Goal: Transaction & Acquisition: Purchase product/service

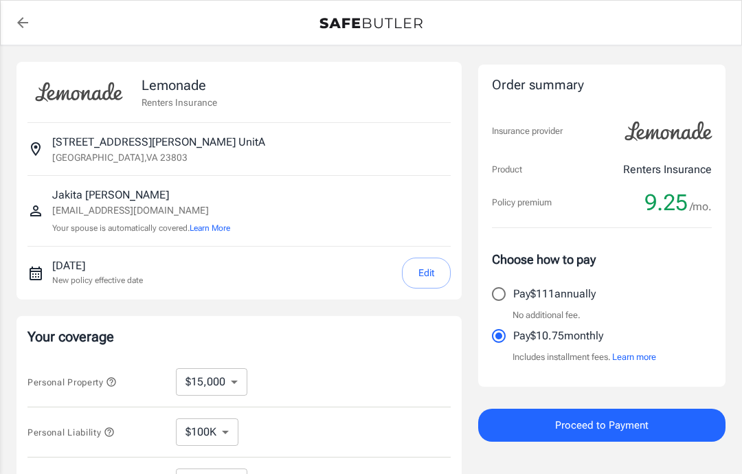
select select "15000"
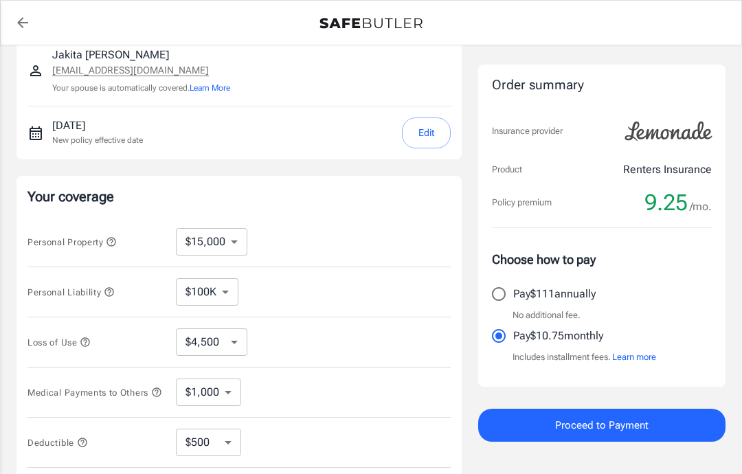
scroll to position [139, 0]
click at [194, 341] on select "$4,500 $7,500 $13,500 $22,500 $34,500 $55,500 $85,500 $130K $200K" at bounding box center [211, 342] width 71 height 27
click at [188, 449] on select "$250 $500 $1,000 $2,500" at bounding box center [208, 442] width 65 height 27
select select "250"
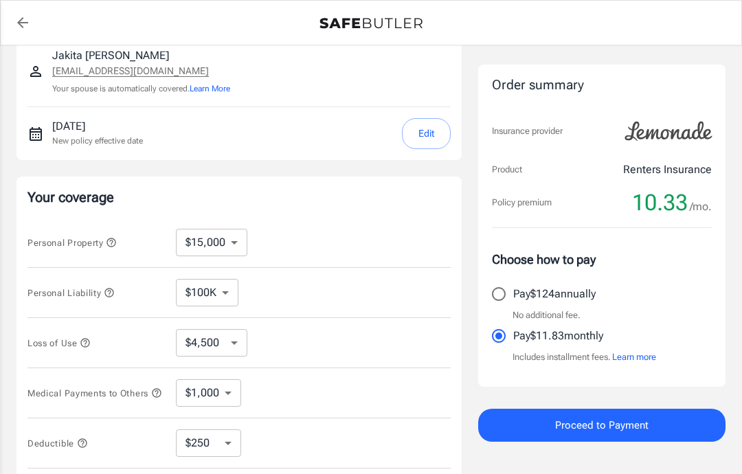
click at [194, 240] on select "$10,000 $15,000 $20,000 $25,000 $30,000 $40,000 $50,000 $100K $150K $200K $250K" at bounding box center [211, 242] width 71 height 27
select select "30000"
select select "9000"
click at [189, 246] on select "$10,000 $15,000 $20,000 $25,000 $30,000 $40,000 $50,000 $100K $150K $200K $250K" at bounding box center [211, 242] width 71 height 27
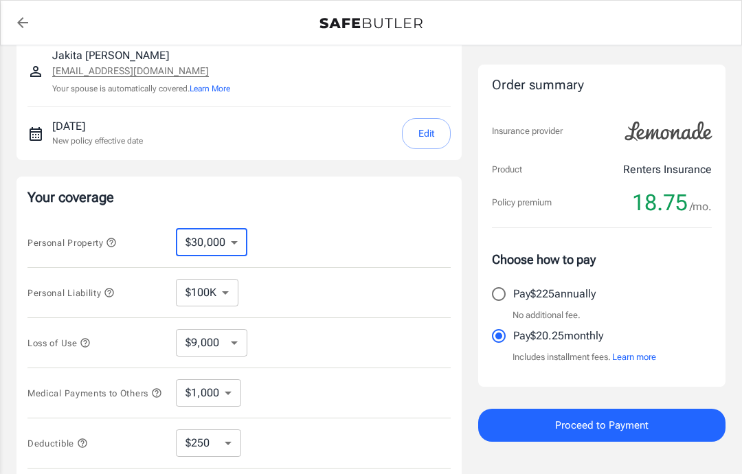
select select "25000"
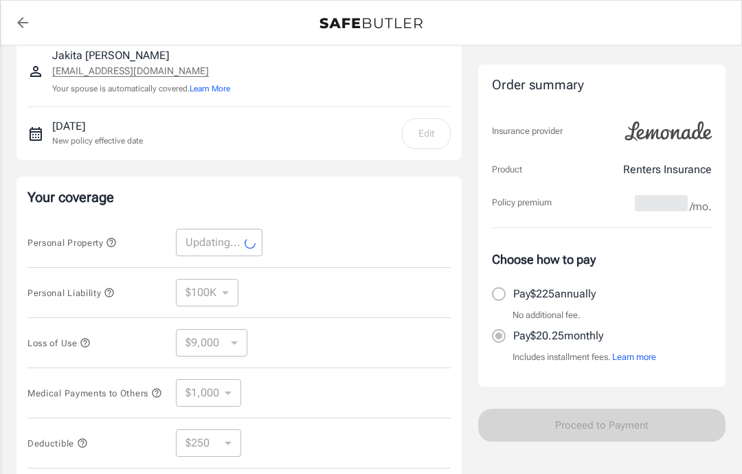
select select "25000"
select select "7500"
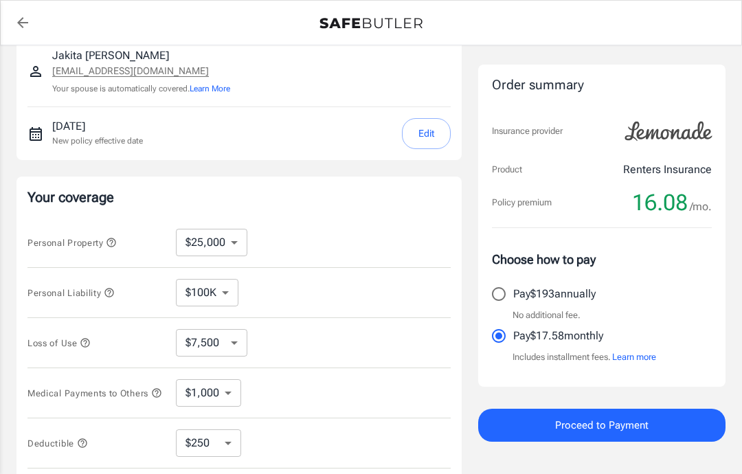
click at [208, 247] on select "$10,000 $15,000 $20,000 $25,000 $30,000 $40,000 $50,000 $100K $150K $200K $250K" at bounding box center [211, 242] width 71 height 27
select select "20000"
select select "6000"
click at [201, 239] on select "$10,000 $15,000 $20,000 $25,000 $30,000 $40,000 $50,000 $100K $150K $200K $250K" at bounding box center [211, 242] width 71 height 27
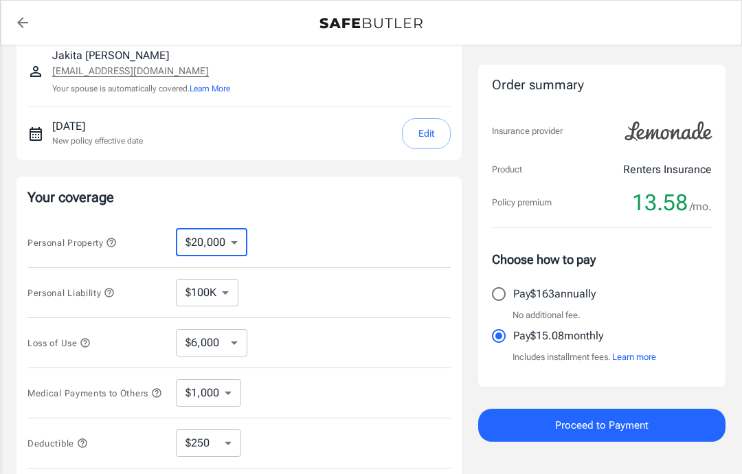
select select "15000"
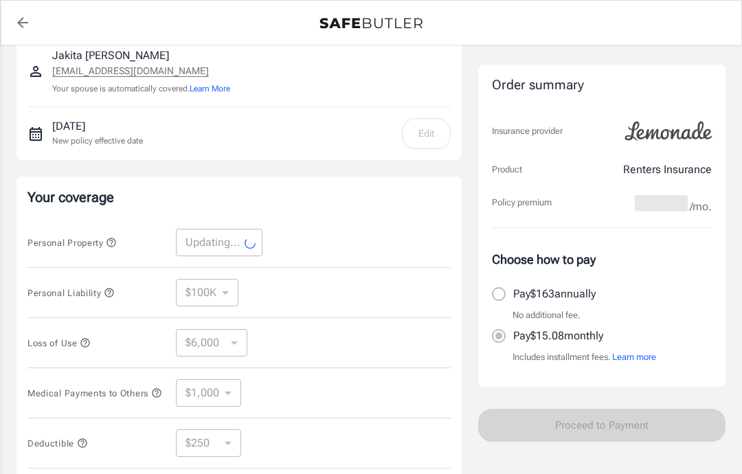
select select "15000"
select select "4500"
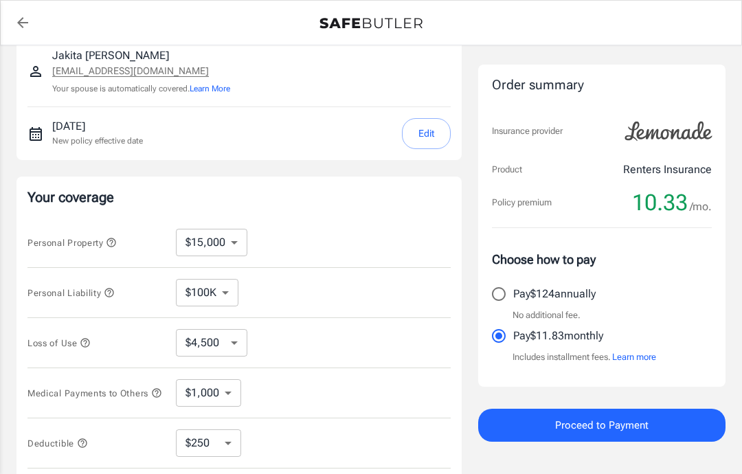
click at [574, 421] on span "Proceed to Payment" at bounding box center [601, 425] width 93 height 18
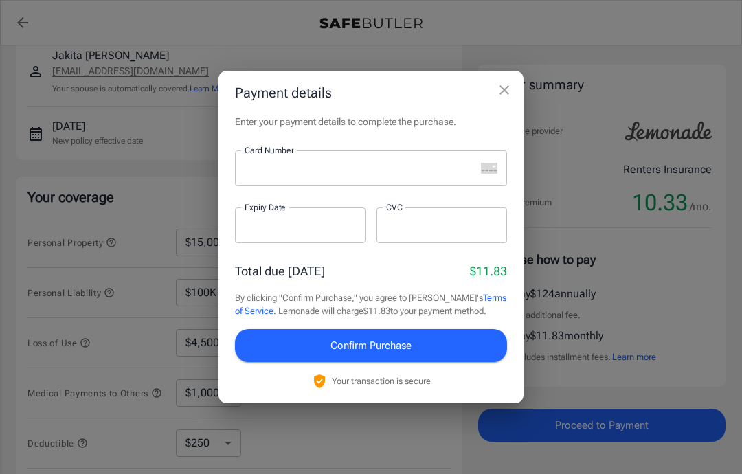
click at [497, 94] on div "Payment details Enter your payment details to complete the purchase. Card Numbe…" at bounding box center [371, 237] width 742 height 474
click at [503, 98] on icon "close" at bounding box center [504, 90] width 16 height 16
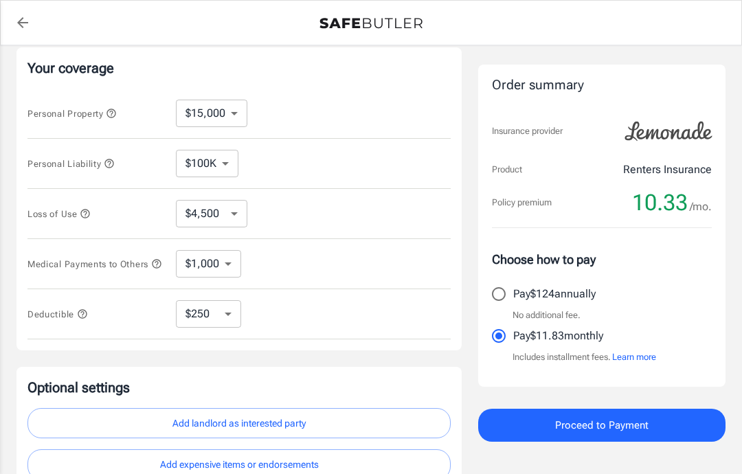
scroll to position [268, 0]
click at [193, 164] on select "$100K $200K $300K $400K $500K" at bounding box center [207, 163] width 63 height 27
click at [204, 270] on select "$1,000 $2,000 $3,000 $4,000 $5,000" at bounding box center [208, 264] width 65 height 27
